Goal: Information Seeking & Learning: Learn about a topic

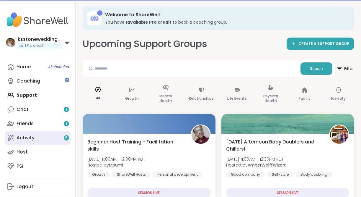
scroll to position [5, 0]
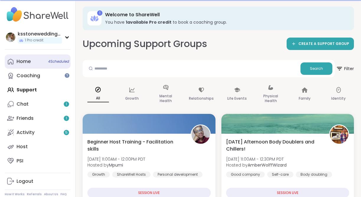
click at [37, 62] on link "Home 4 Scheduled" at bounding box center [38, 61] width 66 height 14
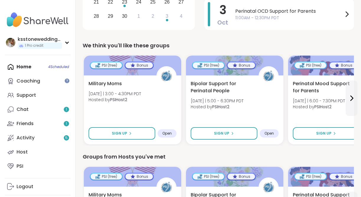
scroll to position [167, 0]
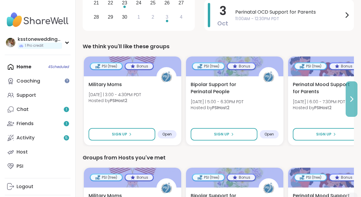
click at [354, 101] on icon at bounding box center [351, 98] width 7 height 7
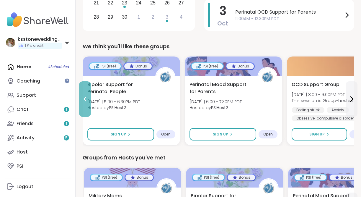
click at [85, 99] on icon at bounding box center [84, 98] width 7 height 7
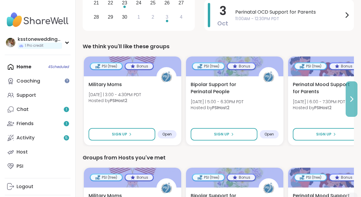
click at [350, 99] on icon at bounding box center [351, 98] width 7 height 7
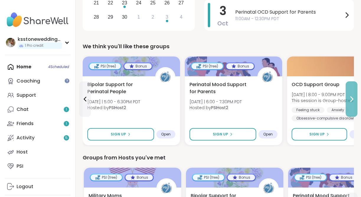
click at [350, 99] on icon at bounding box center [351, 98] width 7 height 7
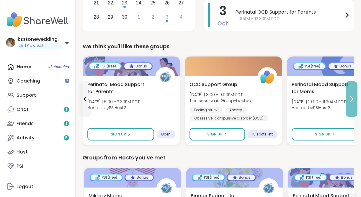
click at [350, 99] on icon at bounding box center [351, 98] width 7 height 7
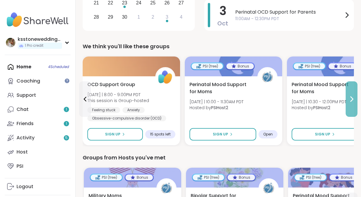
click at [352, 100] on icon at bounding box center [351, 98] width 7 height 7
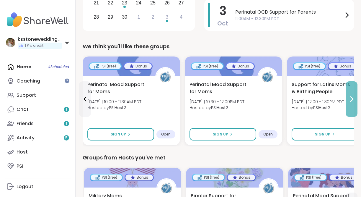
click at [352, 100] on icon at bounding box center [351, 98] width 7 height 7
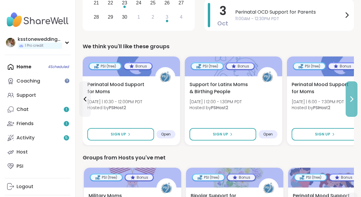
click at [352, 100] on icon at bounding box center [351, 98] width 7 height 7
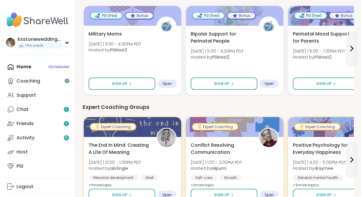
scroll to position [0, 0]
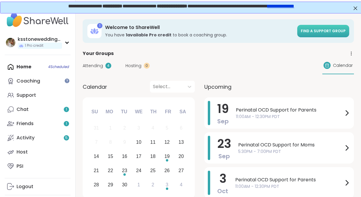
click at [318, 35] on link "Find a support group" at bounding box center [323, 31] width 52 height 12
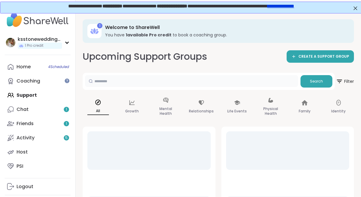
click at [158, 79] on input "text" at bounding box center [191, 81] width 213 height 12
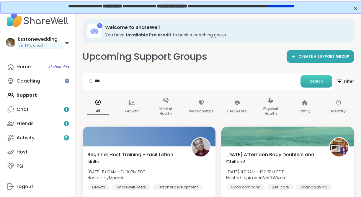
click at [314, 83] on span "Search" at bounding box center [316, 81] width 13 height 5
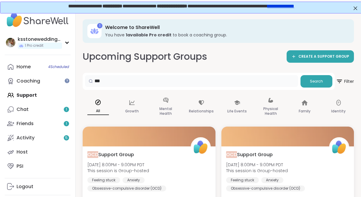
click at [178, 81] on input "***" at bounding box center [191, 81] width 213 height 12
click at [97, 81] on input "***" at bounding box center [191, 81] width 213 height 12
click at [91, 81] on icon at bounding box center [91, 81] width 4 height 4
click at [92, 81] on icon at bounding box center [91, 81] width 4 height 4
click at [95, 81] on div at bounding box center [90, 81] width 11 height 12
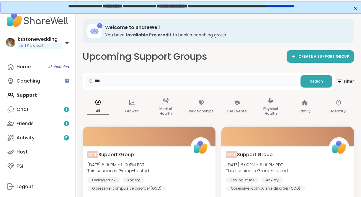
click at [97, 81] on input "***" at bounding box center [191, 81] width 213 height 12
type input "**********"
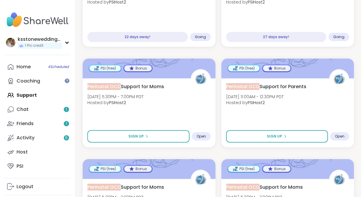
scroll to position [295, 0]
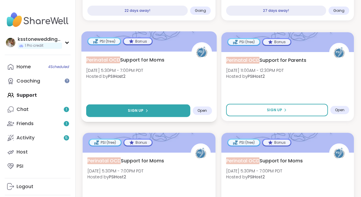
click at [162, 111] on button "Sign Up" at bounding box center [138, 110] width 104 height 13
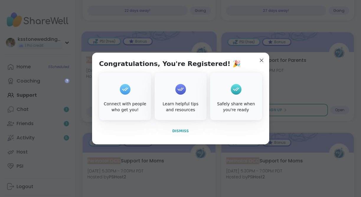
click at [186, 130] on span "Dismiss" at bounding box center [180, 131] width 17 height 4
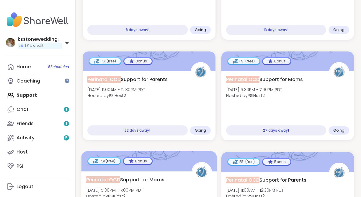
scroll to position [0, 0]
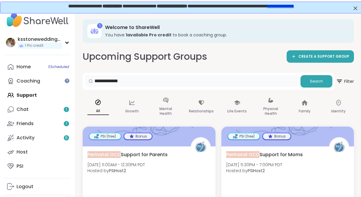
click at [132, 84] on input "**********" at bounding box center [191, 81] width 213 height 12
